Goal: Task Accomplishment & Management: Use online tool/utility

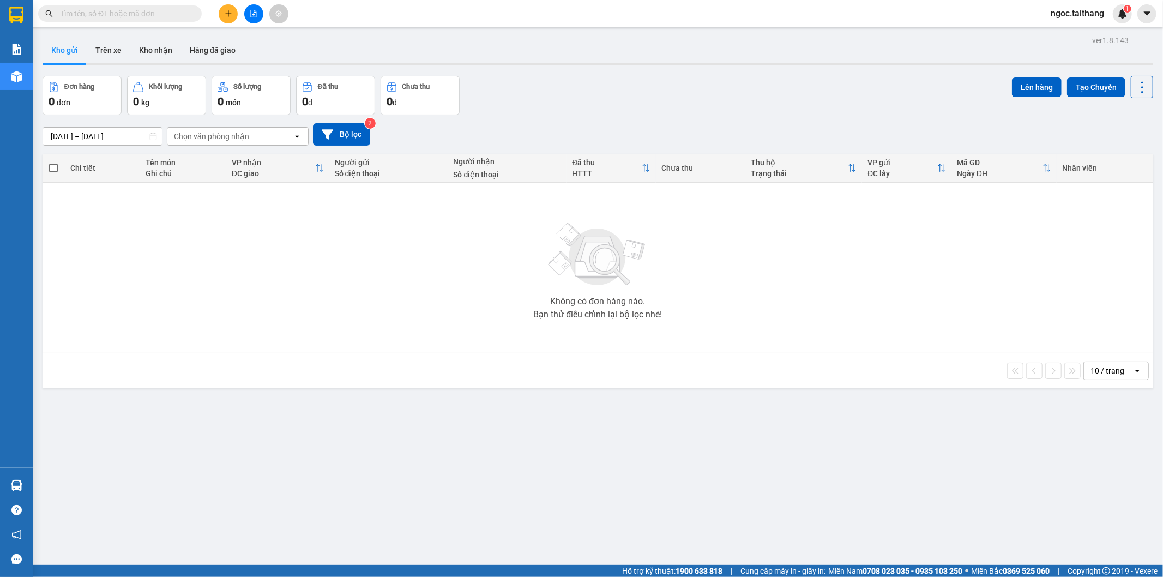
click at [256, 16] on icon "file-add" at bounding box center [254, 14] width 6 height 8
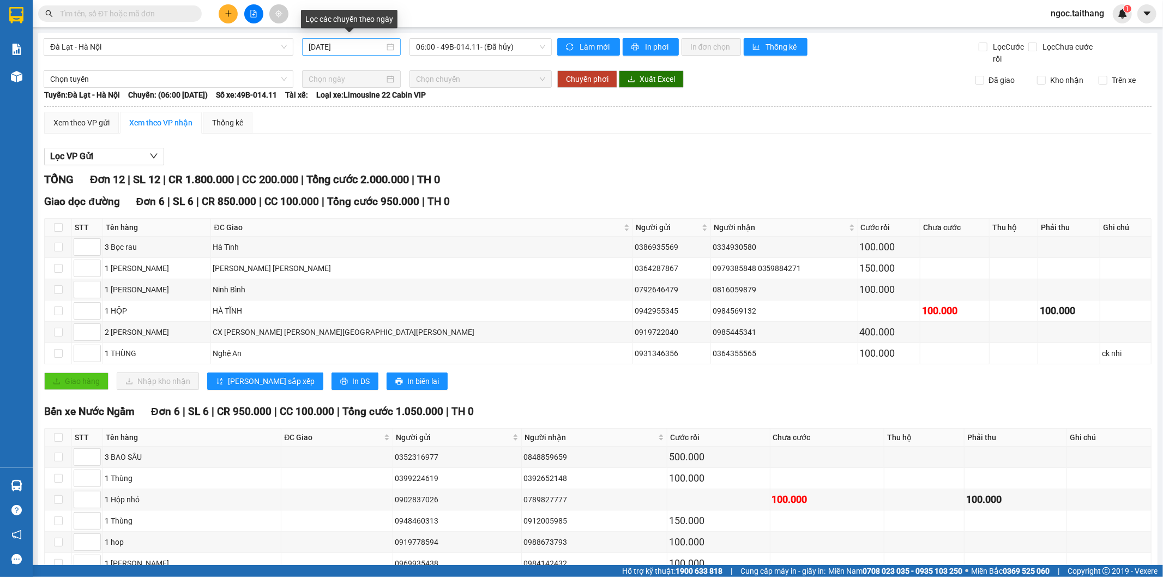
click at [384, 47] on div "13/09/2025" at bounding box center [351, 47] width 86 height 12
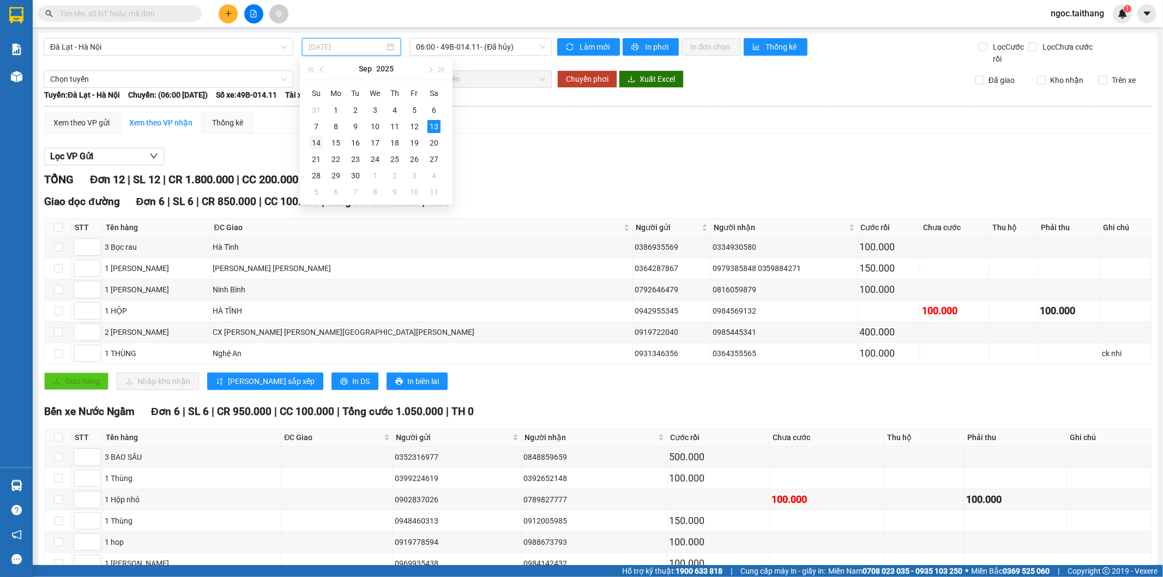
click at [319, 144] on div "14" at bounding box center [316, 142] width 13 height 13
type input "14/09/2025"
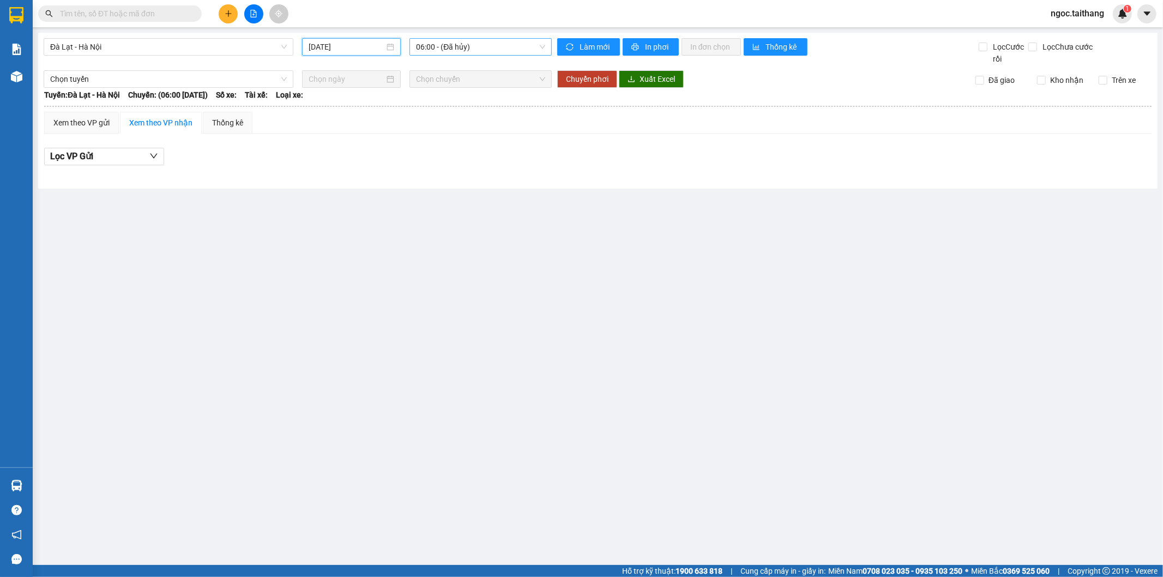
click at [456, 49] on span "06:00 - (Đã hủy)" at bounding box center [480, 47] width 129 height 16
click at [464, 95] on div "08:00 (TC) - 49B-008.87" at bounding box center [458, 103] width 98 height 17
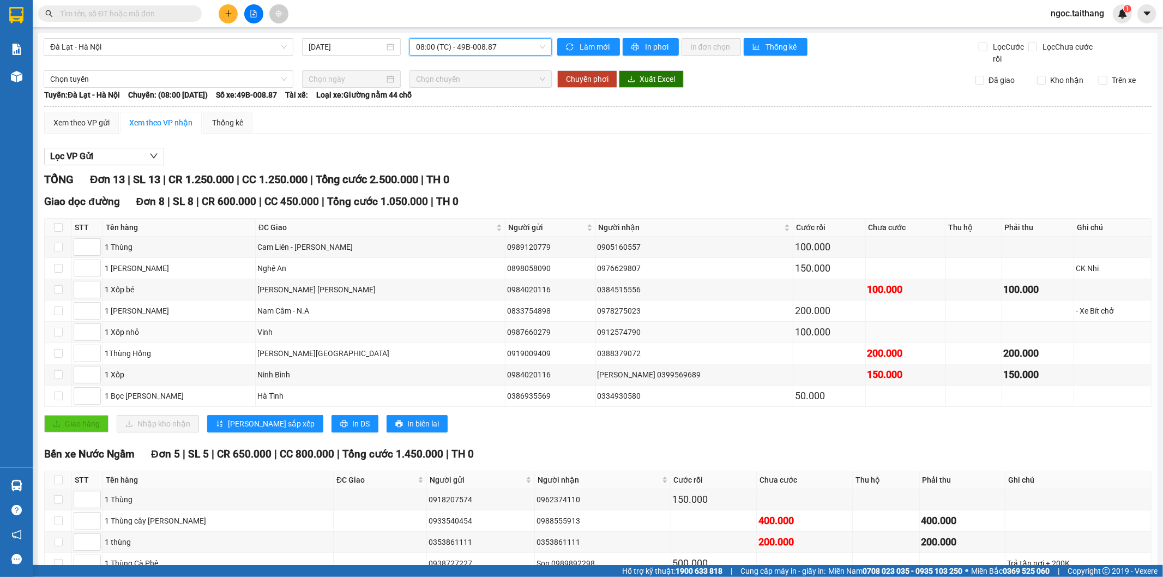
scroll to position [89, 0]
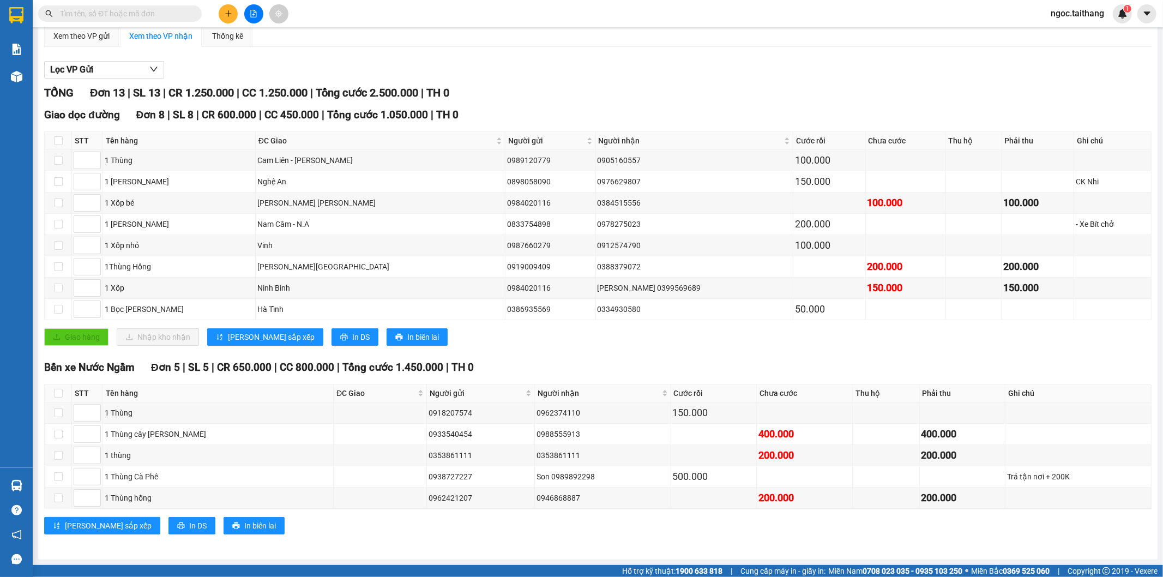
click at [688, 66] on div "Lọc VP Gửi" at bounding box center [597, 70] width 1107 height 18
